Goal: Task Accomplishment & Management: Manage account settings

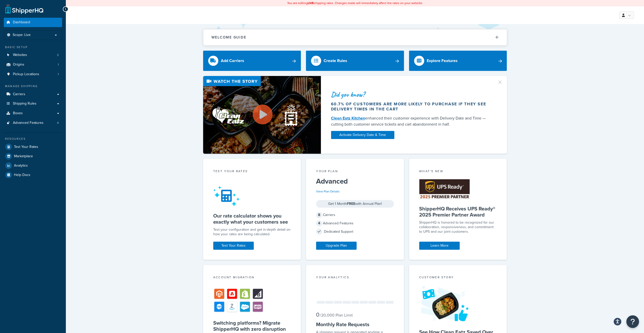
click at [131, 142] on div "Did you know? 60.7% of customers are more likely to purchase if they see delive…" at bounding box center [355, 115] width 558 height 78
click at [31, 145] on span "Test Your Rates" at bounding box center [26, 147] width 24 height 4
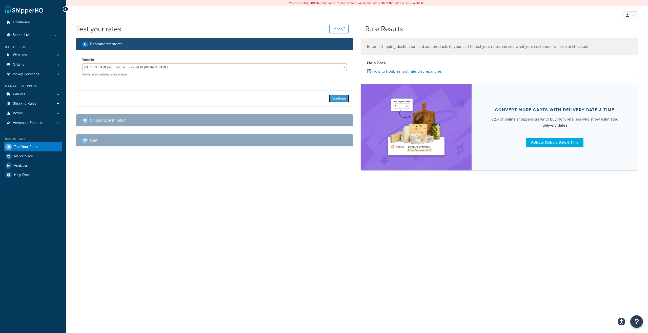
click at [336, 96] on button "Continue" at bounding box center [339, 98] width 20 height 8
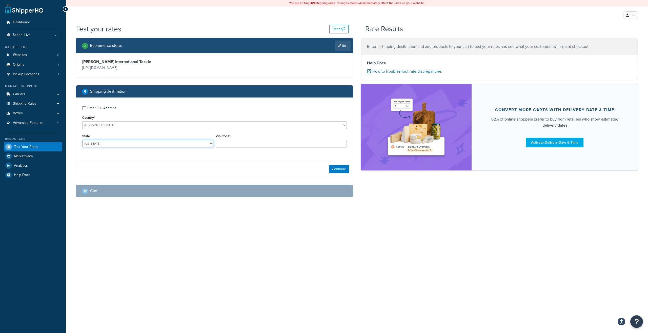
click at [82, 140] on select "Alabama Alaska American Samoa Arizona Arkansas Armed Forces Americas Armed Forc…" at bounding box center [147, 144] width 131 height 8
select select "FL"
type input "33128"
click button "Continue" at bounding box center [339, 169] width 20 height 8
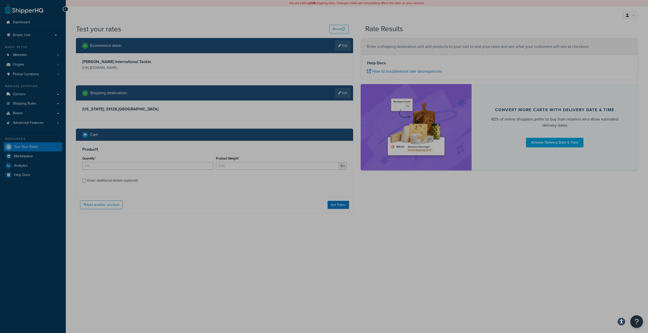
drag, startPoint x: 189, startPoint y: 244, endPoint x: 189, endPoint y: 241, distance: 3.6
click at [189, 244] on div "You are editing LIVE shipping rates. Changes made will immediately affect the r…" at bounding box center [357, 166] width 582 height 333
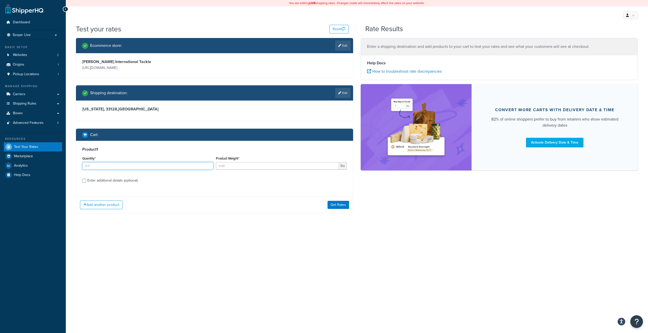
click at [158, 164] on input "Quantity*" at bounding box center [147, 166] width 131 height 8
type input "1"
click at [225, 163] on input "Product Weight*" at bounding box center [277, 166] width 123 height 8
click at [222, 178] on label "Enter additional details (optional)" at bounding box center [217, 180] width 260 height 8
drag, startPoint x: 250, startPoint y: 168, endPoint x: 167, endPoint y: 168, distance: 83.6
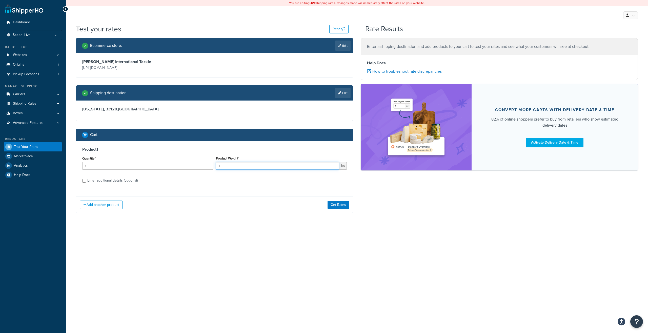
click at [216, 168] on input "1" at bounding box center [277, 166] width 123 height 8
type input "5"
click at [225, 185] on div "Product 1 Quantity* 1 Product Weight* 5 lbs Enter additional details (optional)" at bounding box center [214, 167] width 277 height 52
click at [126, 181] on div "Enter additional details (optional)" at bounding box center [112, 180] width 50 height 7
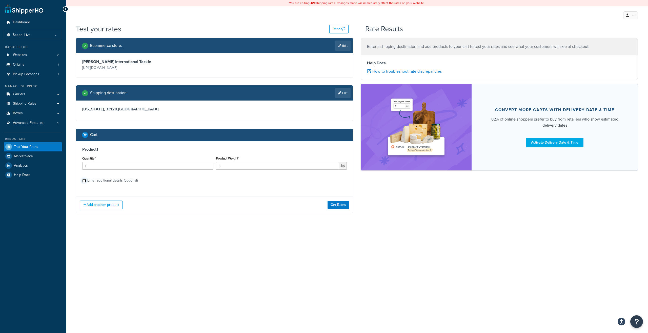
click at [86, 181] on input "Enter additional details (optional)" at bounding box center [84, 181] width 4 height 4
checkbox input "true"
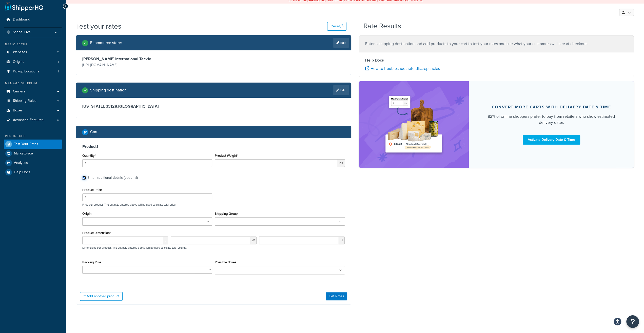
scroll to position [5, 0]
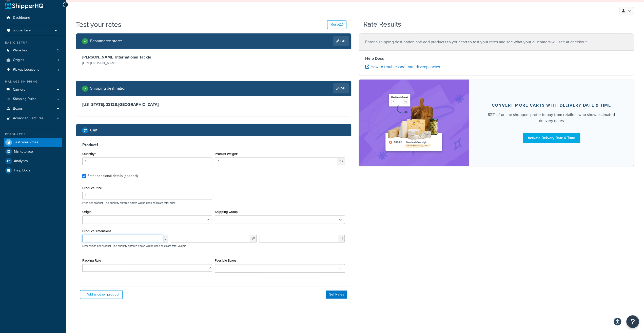
click at [100, 239] on input "number" at bounding box center [122, 239] width 81 height 8
type input "96"
type input "3"
click at [234, 224] on div "Shipping Group 125_ds_oc 250_ds_oc 50_ds_oc Baitmasters Min 125 Calculated Afte…" at bounding box center [279, 217] width 132 height 19
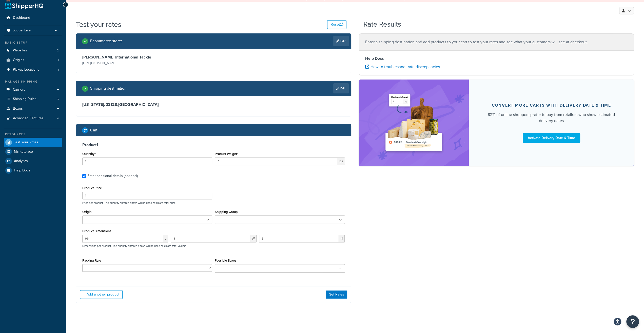
click at [236, 221] on input "Shipping Group" at bounding box center [238, 220] width 45 height 6
click at [82, 264] on select "10' Rod - 5" Rod Tube - 2pc & BG5000 Spinning Reel 2'8" Rod - 3" Rod Tube & Tan…" at bounding box center [147, 268] width 130 height 8
select select "60597"
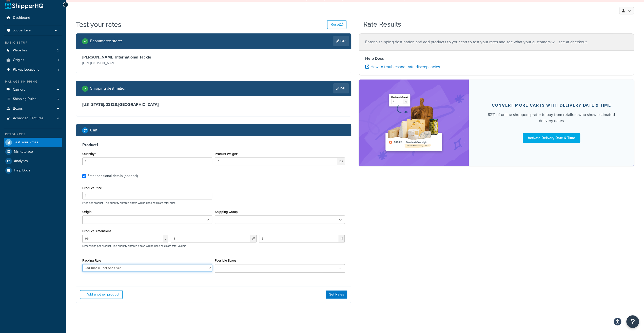
click option "Rod Tube 8 Feet And Over" at bounding box center [0, 0] width 0 height 0
click at [335, 296] on button "Get Rates" at bounding box center [337, 294] width 22 height 8
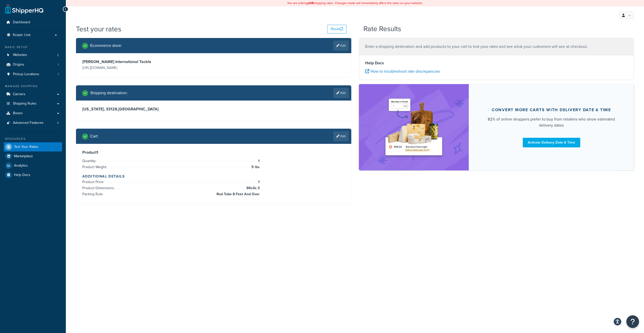
scroll to position [0, 0]
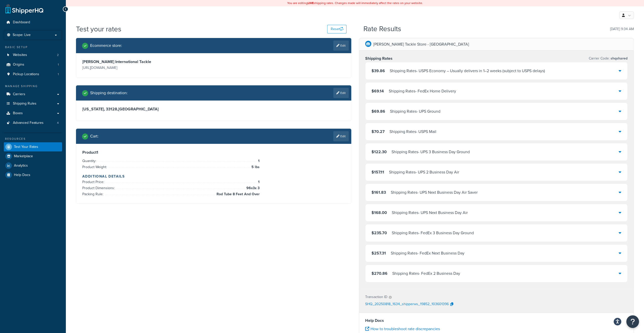
click at [468, 112] on div "$69.86 Shipping Rates - UPS Ground" at bounding box center [496, 111] width 262 height 17
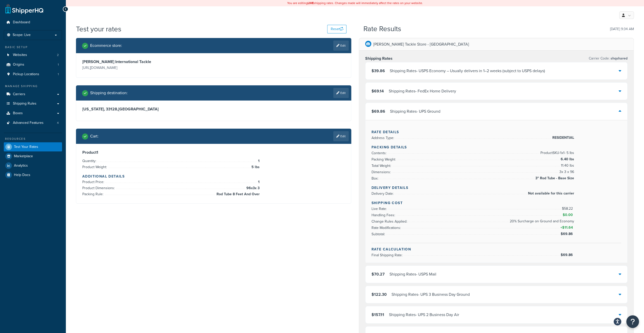
click at [468, 112] on div "$69.86 Shipping Rates - UPS Ground" at bounding box center [496, 111] width 262 height 17
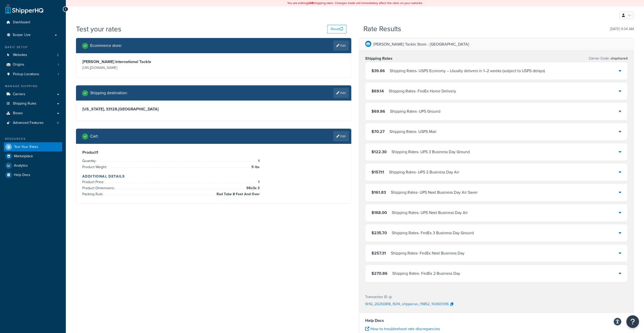
click at [332, 135] on div "Cart : Edit" at bounding box center [215, 136] width 267 height 10
click at [335, 135] on link "Edit" at bounding box center [340, 136] width 15 height 10
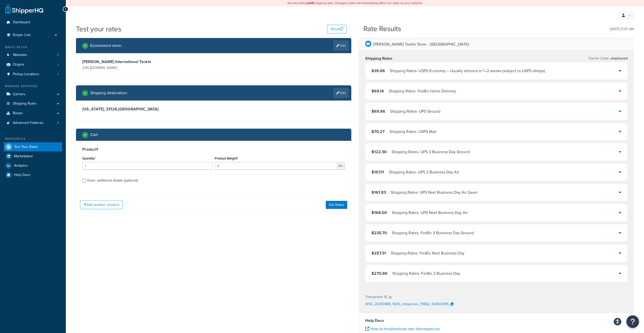
click at [122, 184] on div "Enter additional details (optional)" at bounding box center [112, 180] width 50 height 7
click at [86, 183] on input "Enter additional details (optional)" at bounding box center [84, 181] width 4 height 4
checkbox input "true"
select select "60597"
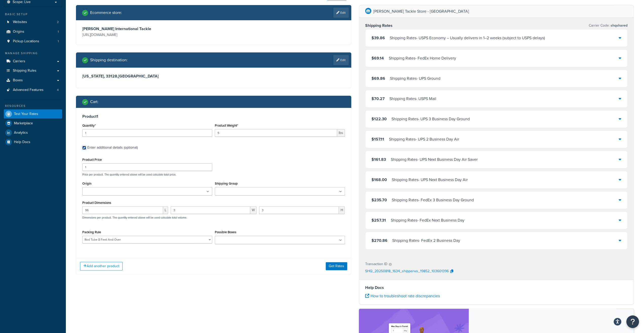
scroll to position [79, 0]
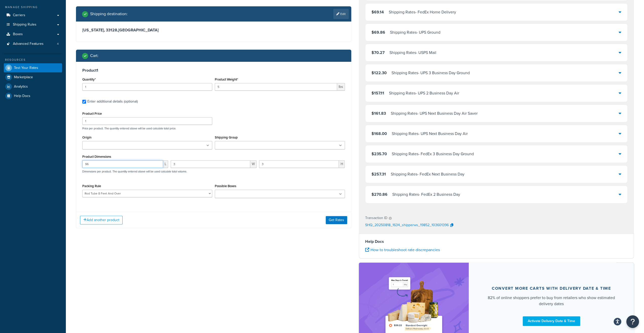
drag, startPoint x: 107, startPoint y: 163, endPoint x: 54, endPoint y: 166, distance: 53.3
click at [82, 166] on input "96" at bounding box center [122, 164] width 81 height 8
type input "98"
click at [335, 220] on button "Get Rates" at bounding box center [337, 220] width 22 height 8
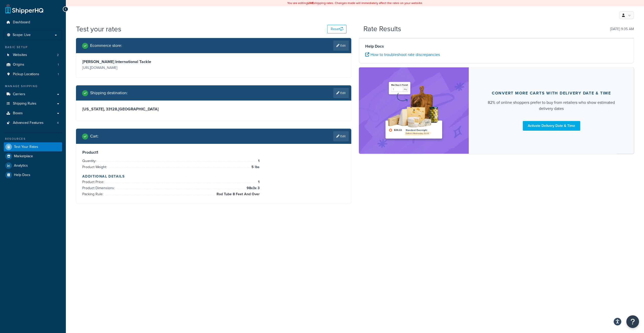
scroll to position [0, 0]
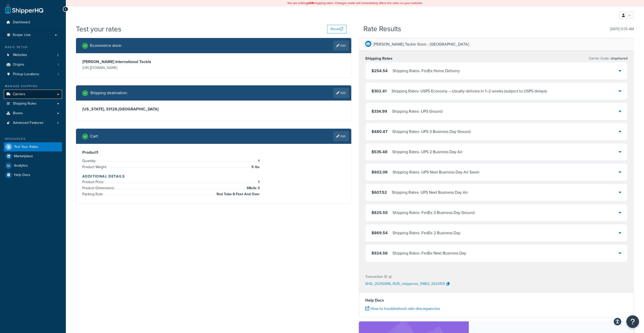
click at [29, 95] on link "Carriers" at bounding box center [33, 94] width 58 height 9
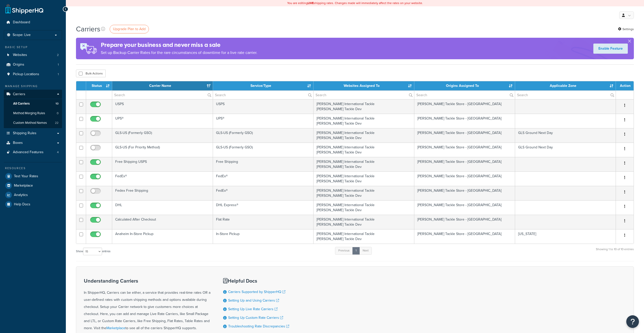
select select "15"
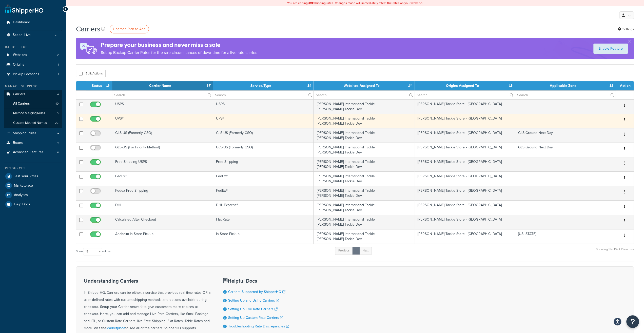
click at [146, 118] on td "UPS®" at bounding box center [162, 121] width 101 height 14
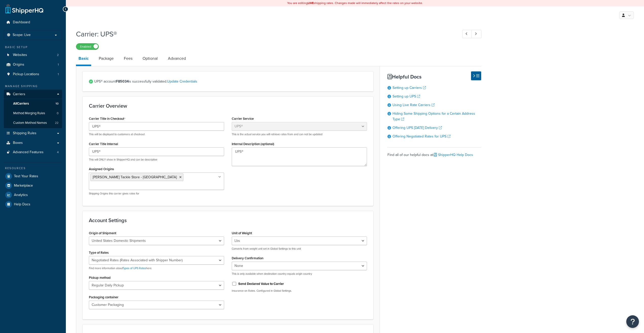
select select "ups"
click at [108, 63] on link "Package" at bounding box center [106, 58] width 20 height 12
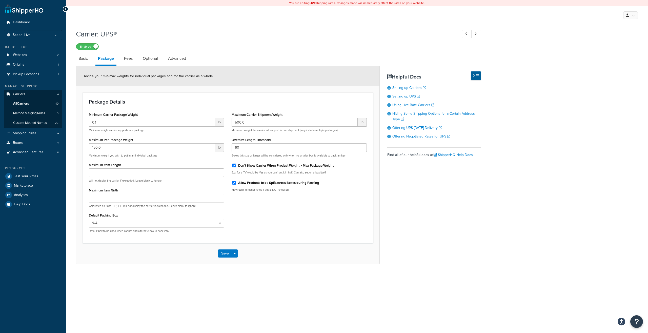
click at [75, 62] on div "Carrier: UPS® Enabled Basic Package Fees Optional Advanced Decide your min/max …" at bounding box center [357, 152] width 582 height 250
click at [82, 61] on link "Basic" at bounding box center [83, 58] width 14 height 12
select select "ups"
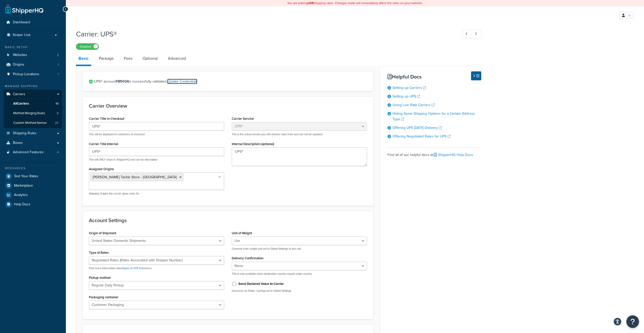
click at [191, 84] on link "Update Credentials" at bounding box center [182, 81] width 30 height 5
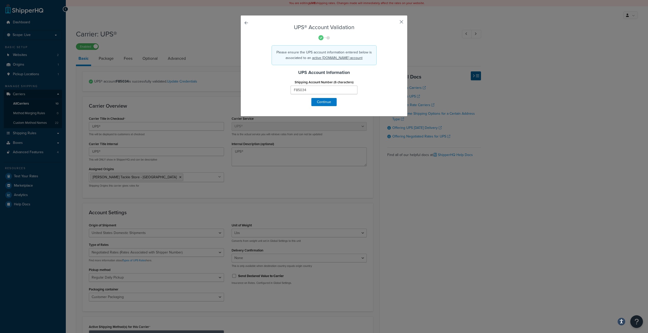
click at [395, 23] on button "button" at bounding box center [394, 23] width 1 height 1
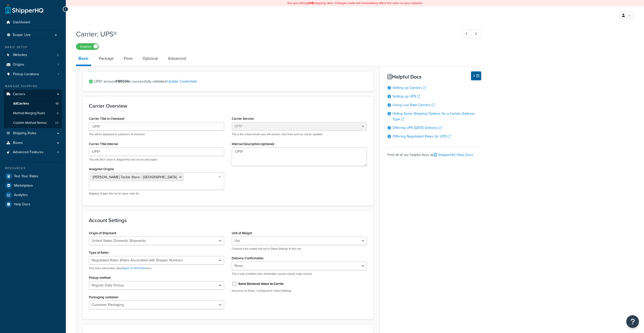
select select "ups"
click at [36, 21] on link "Dashboard" at bounding box center [33, 22] width 58 height 9
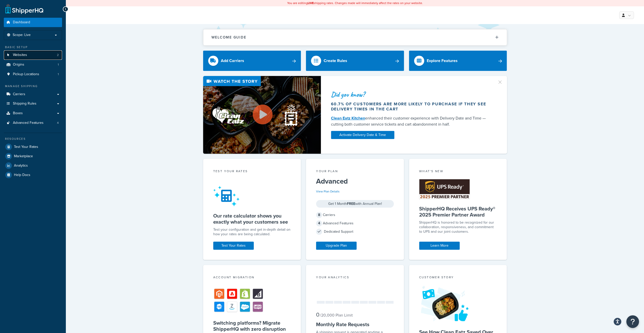
click at [18, 55] on span "Websites" at bounding box center [20, 55] width 14 height 4
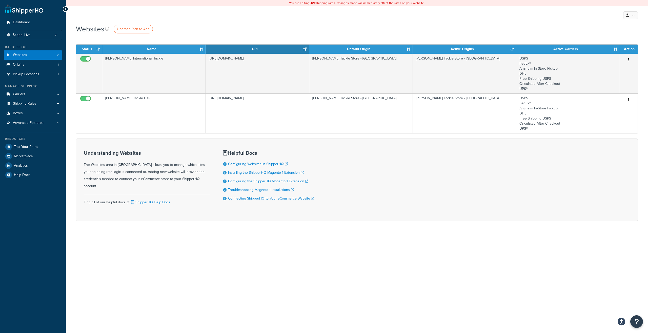
click at [249, 30] on div "Websites Upgrade Plan to Add" at bounding box center [357, 29] width 562 height 10
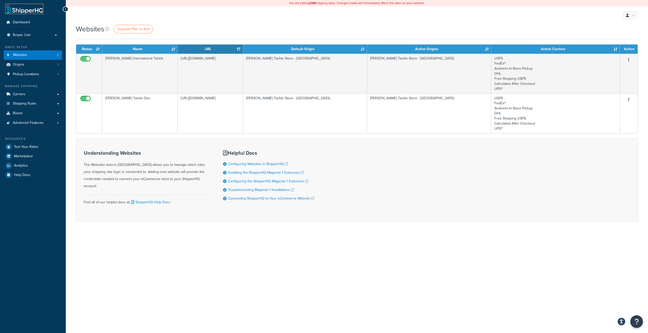
click at [34, 9] on link at bounding box center [24, 9] width 38 height 10
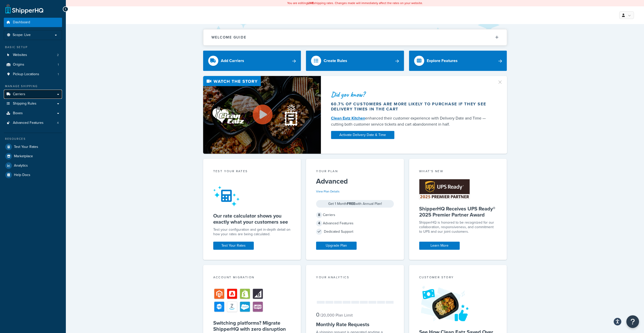
click at [22, 99] on link "Carriers" at bounding box center [33, 94] width 58 height 9
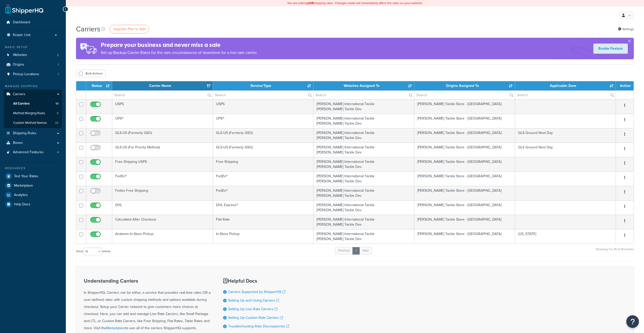
select select "15"
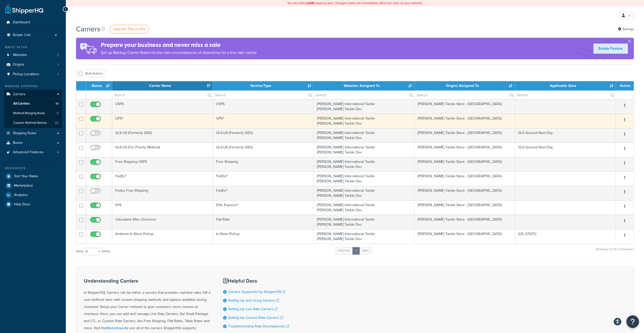
click at [162, 125] on td "UPS®" at bounding box center [162, 121] width 101 height 14
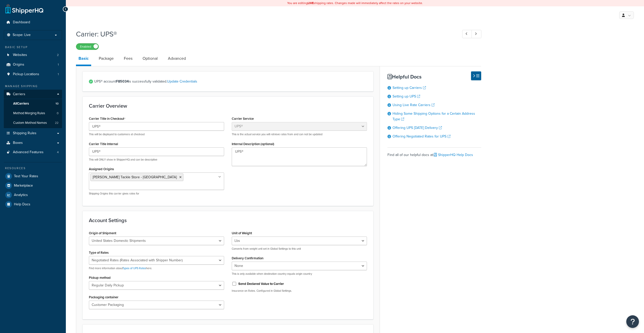
select select "ups"
click at [183, 80] on link "Update Credentials" at bounding box center [182, 81] width 30 height 5
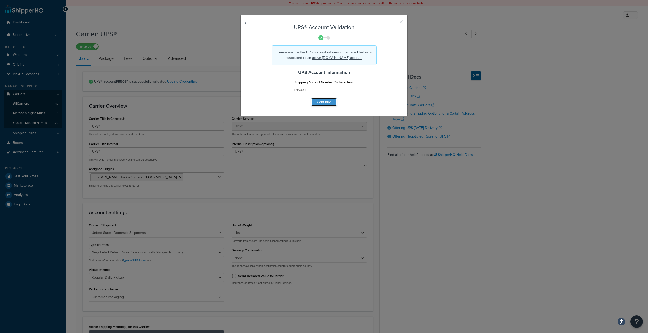
click at [326, 101] on button "Continue" at bounding box center [323, 102] width 25 height 8
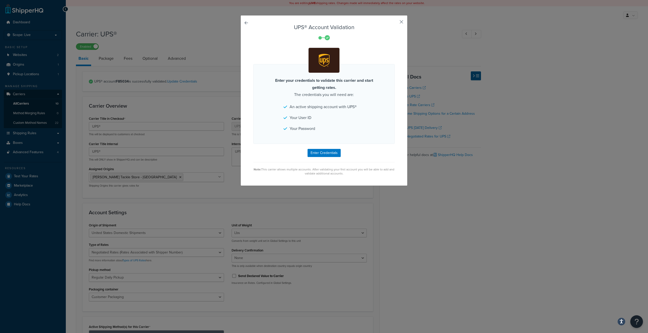
click at [395, 23] on button "button" at bounding box center [394, 23] width 1 height 1
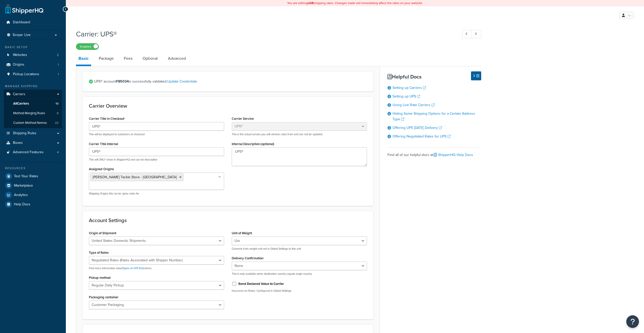
select select "ups"
click at [124, 83] on strong "F85034" at bounding box center [122, 81] width 13 height 5
copy span "UPS® account F85034"
click at [220, 81] on span "UPS® account F85034 is successfully validated. Update Credentials" at bounding box center [230, 81] width 273 height 7
